Goal: Transaction & Acquisition: Obtain resource

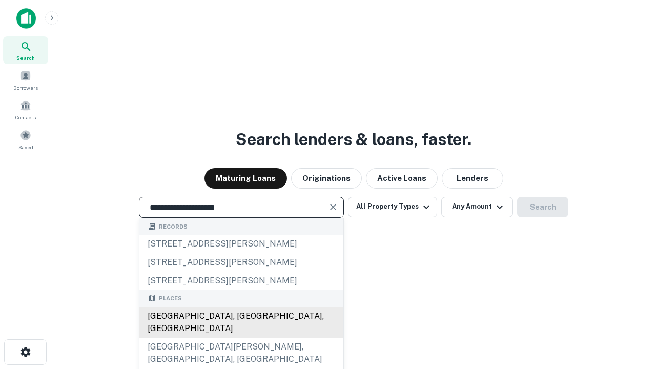
click at [241, 338] on div "[GEOGRAPHIC_DATA], [GEOGRAPHIC_DATA], [GEOGRAPHIC_DATA]" at bounding box center [241, 322] width 204 height 31
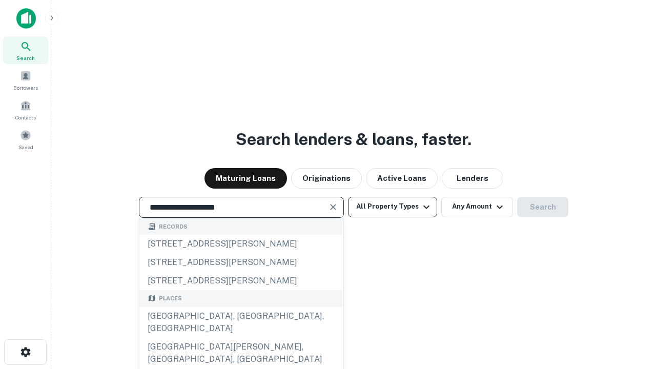
type input "**********"
click at [392, 206] on button "All Property Types" at bounding box center [392, 207] width 89 height 20
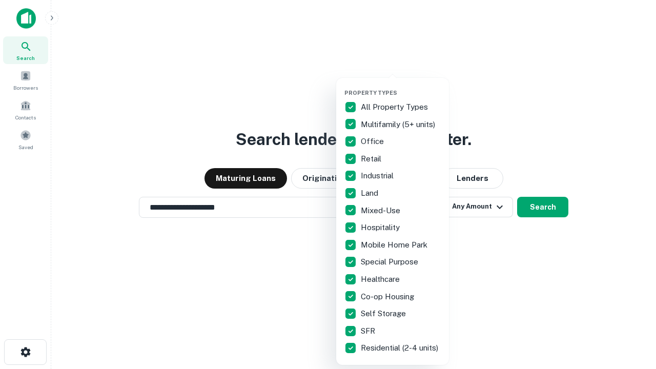
click at [401, 86] on button "button" at bounding box center [400, 86] width 113 height 1
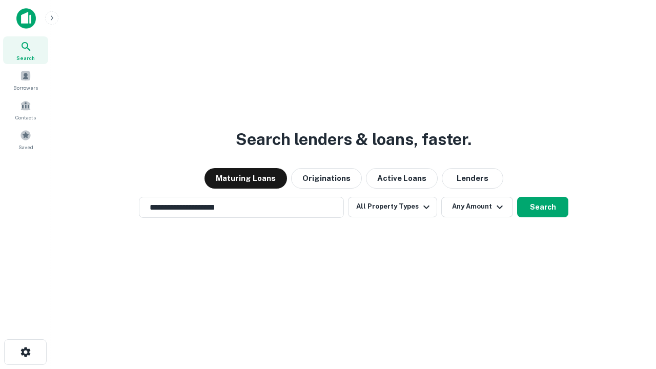
scroll to position [16, 0]
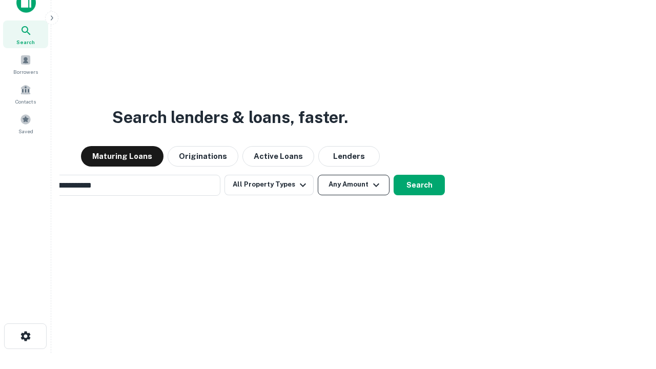
click at [318, 175] on button "Any Amount" at bounding box center [354, 185] width 72 height 20
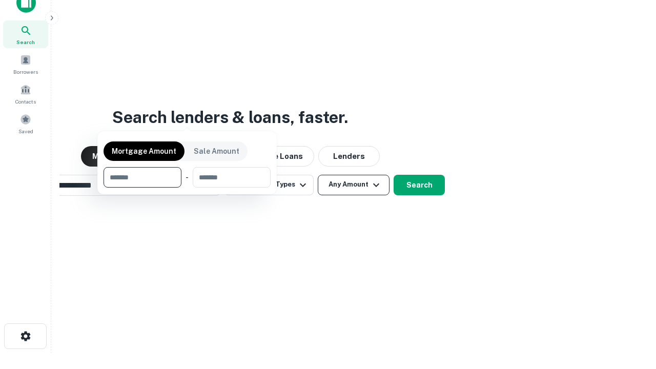
scroll to position [16, 0]
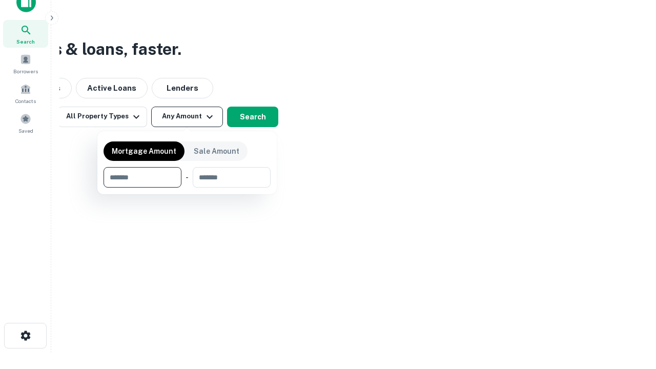
type input "*******"
click at [187, 187] on button "button" at bounding box center [186, 187] width 167 height 1
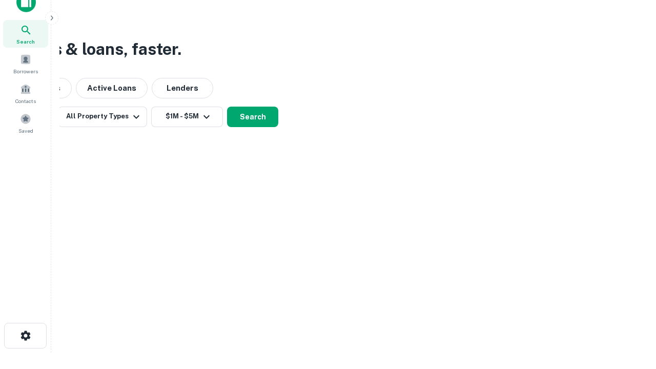
scroll to position [6, 189]
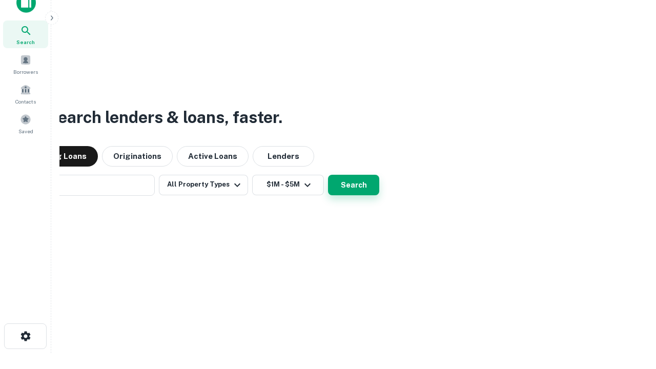
click at [328, 175] on button "Search" at bounding box center [353, 185] width 51 height 20
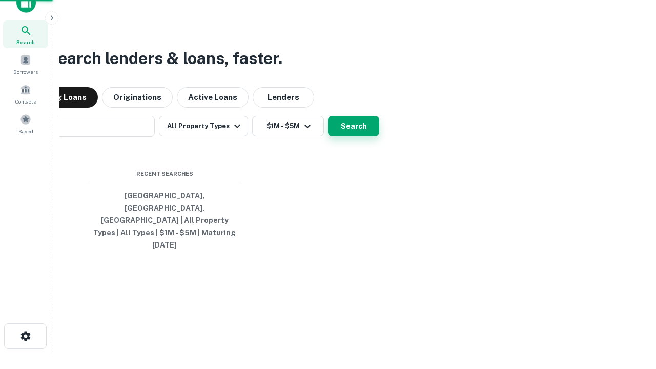
scroll to position [27, 290]
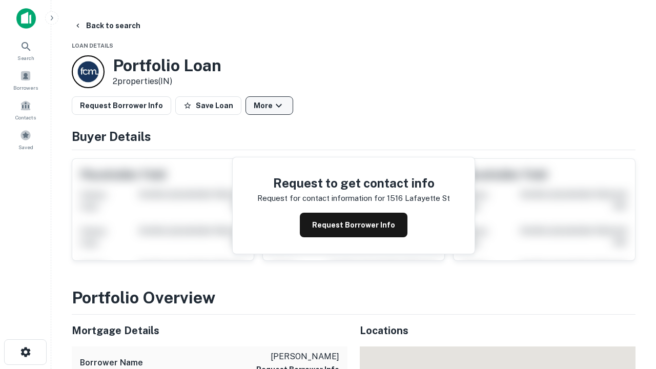
click at [269, 106] on button "More" at bounding box center [269, 105] width 48 height 18
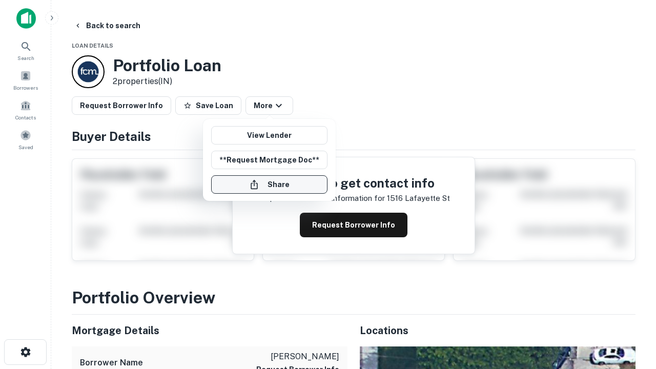
click at [269, 184] on button "Share" at bounding box center [269, 184] width 116 height 18
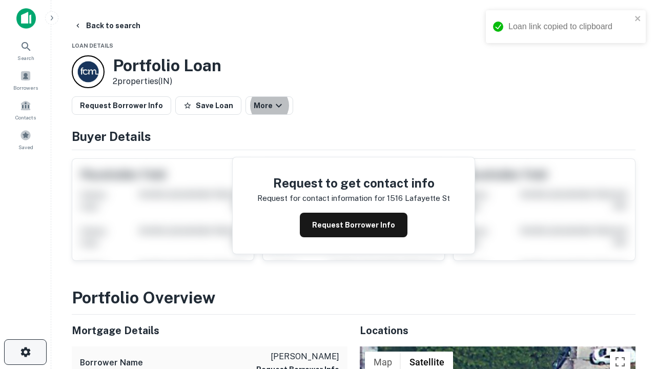
click at [25, 352] on icon "button" at bounding box center [25, 352] width 12 height 12
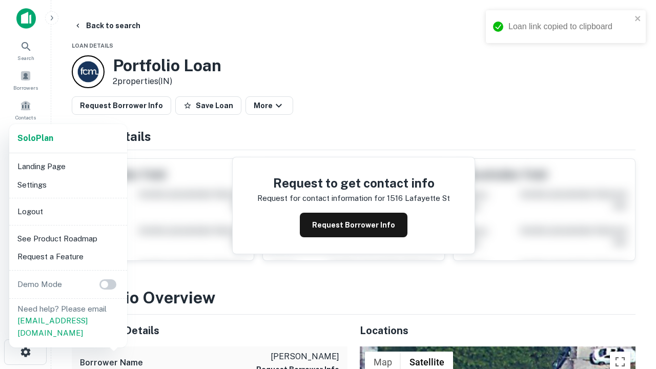
click at [68, 211] on li "Logout" at bounding box center [68, 211] width 110 height 18
